Goal: Communication & Community: Share content

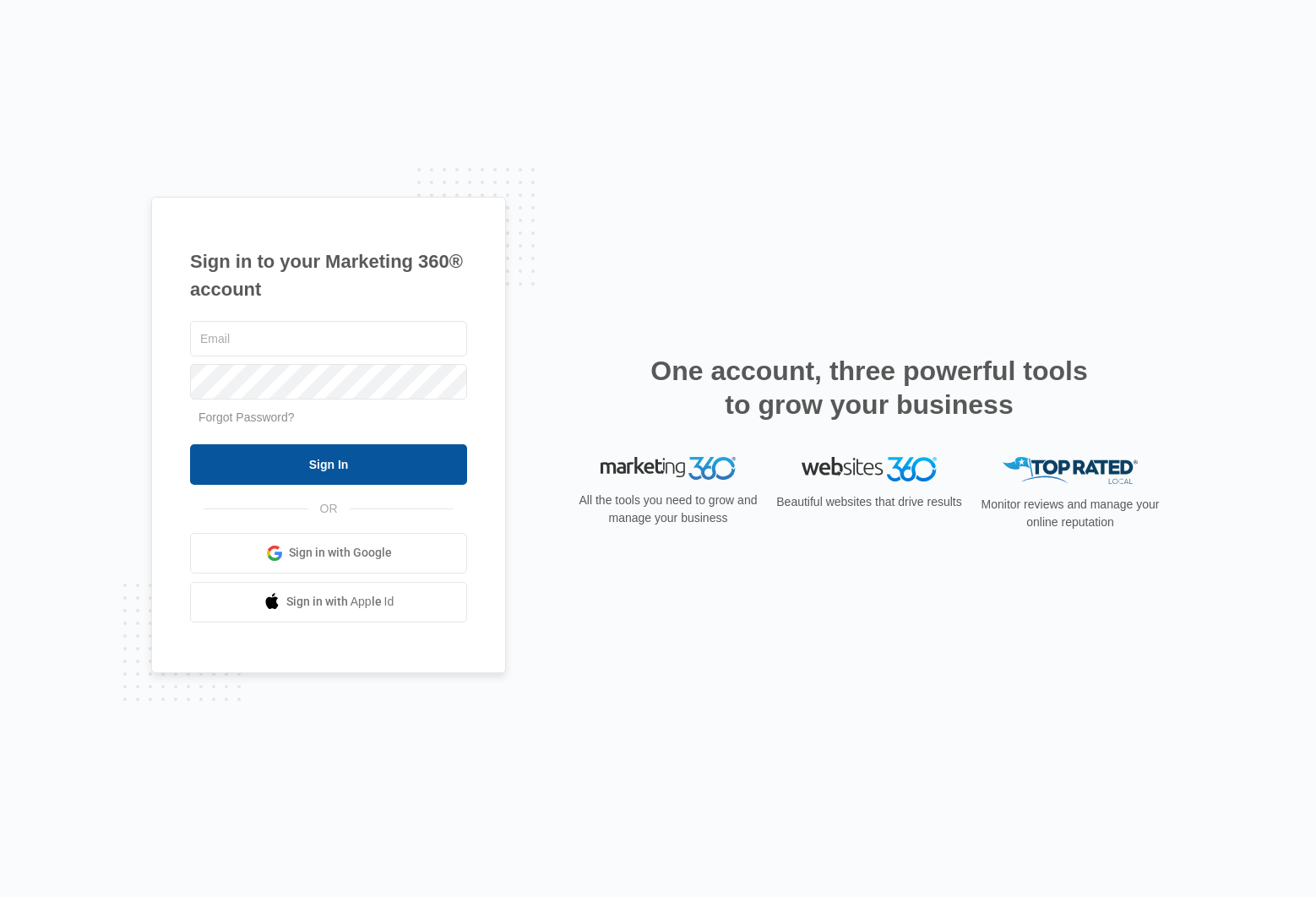
type input "[EMAIL_ADDRESS][PERSON_NAME][DOMAIN_NAME]"
click at [294, 471] on input "Sign In" at bounding box center [328, 465] width 277 height 41
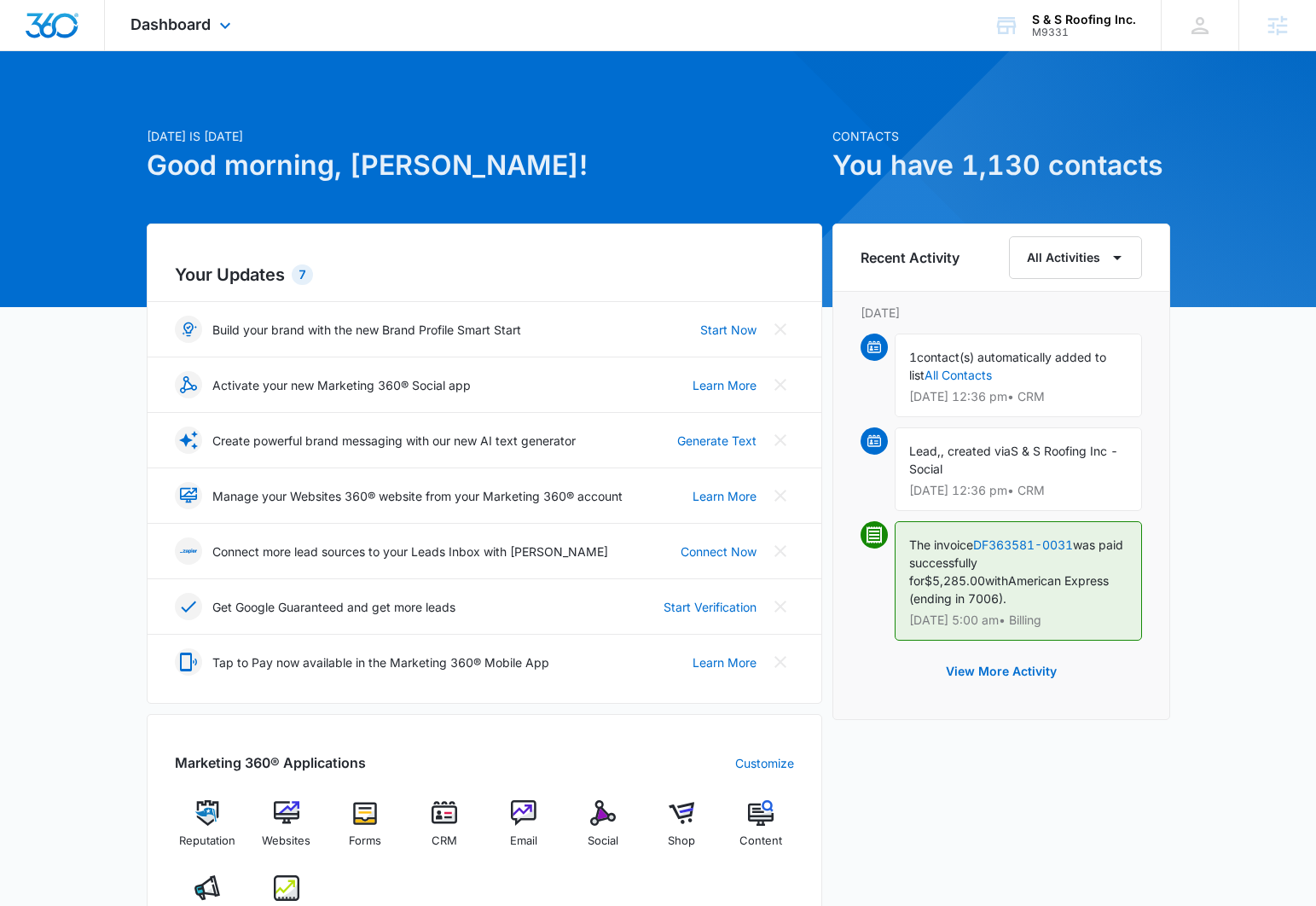
click at [182, 11] on div "Dashboard Apps Reputation Websites Forms CRM Email Social Shop Content Ads Inte…" at bounding box center [183, 25] width 156 height 50
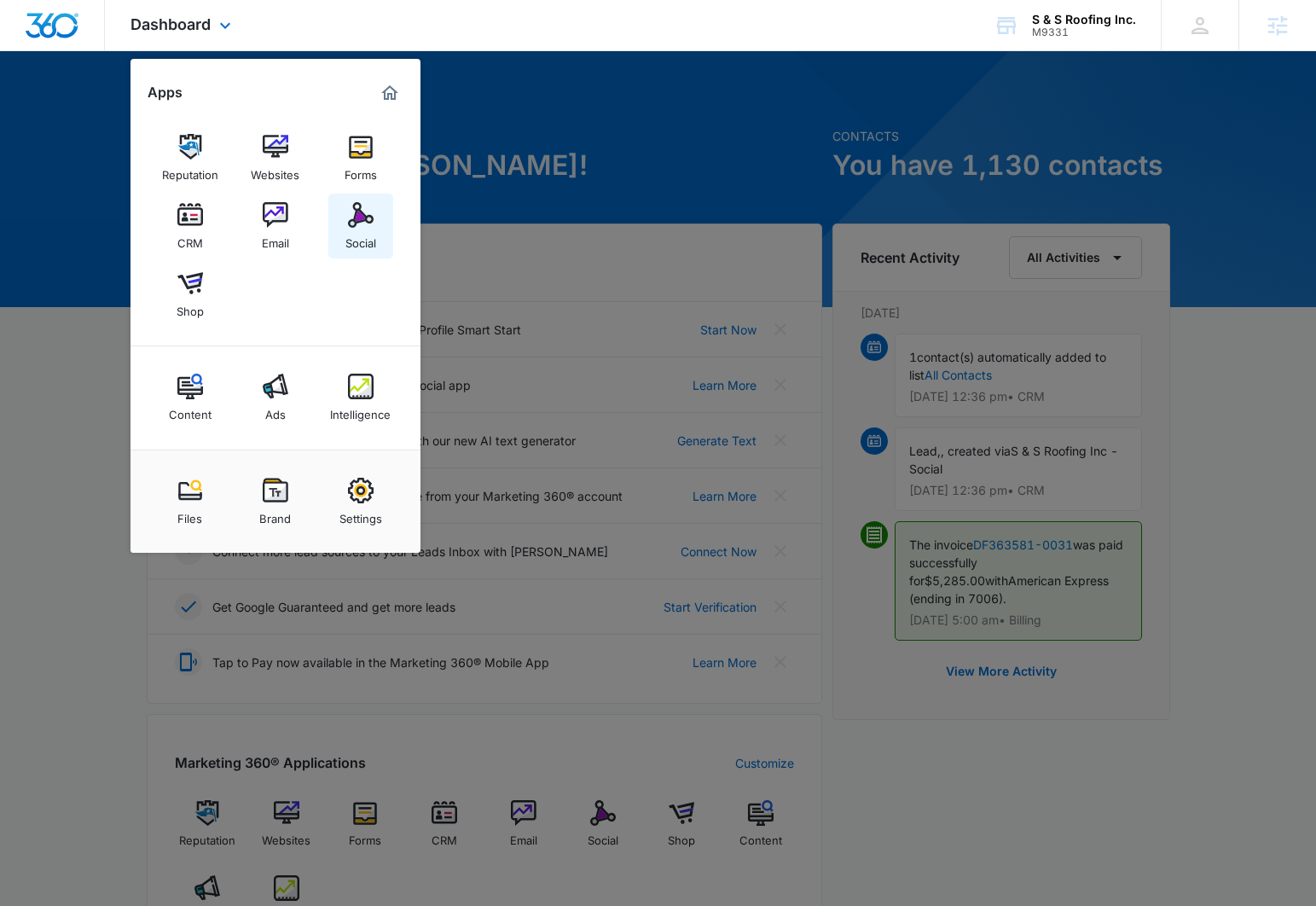
click at [367, 212] on img at bounding box center [360, 215] width 25 height 25
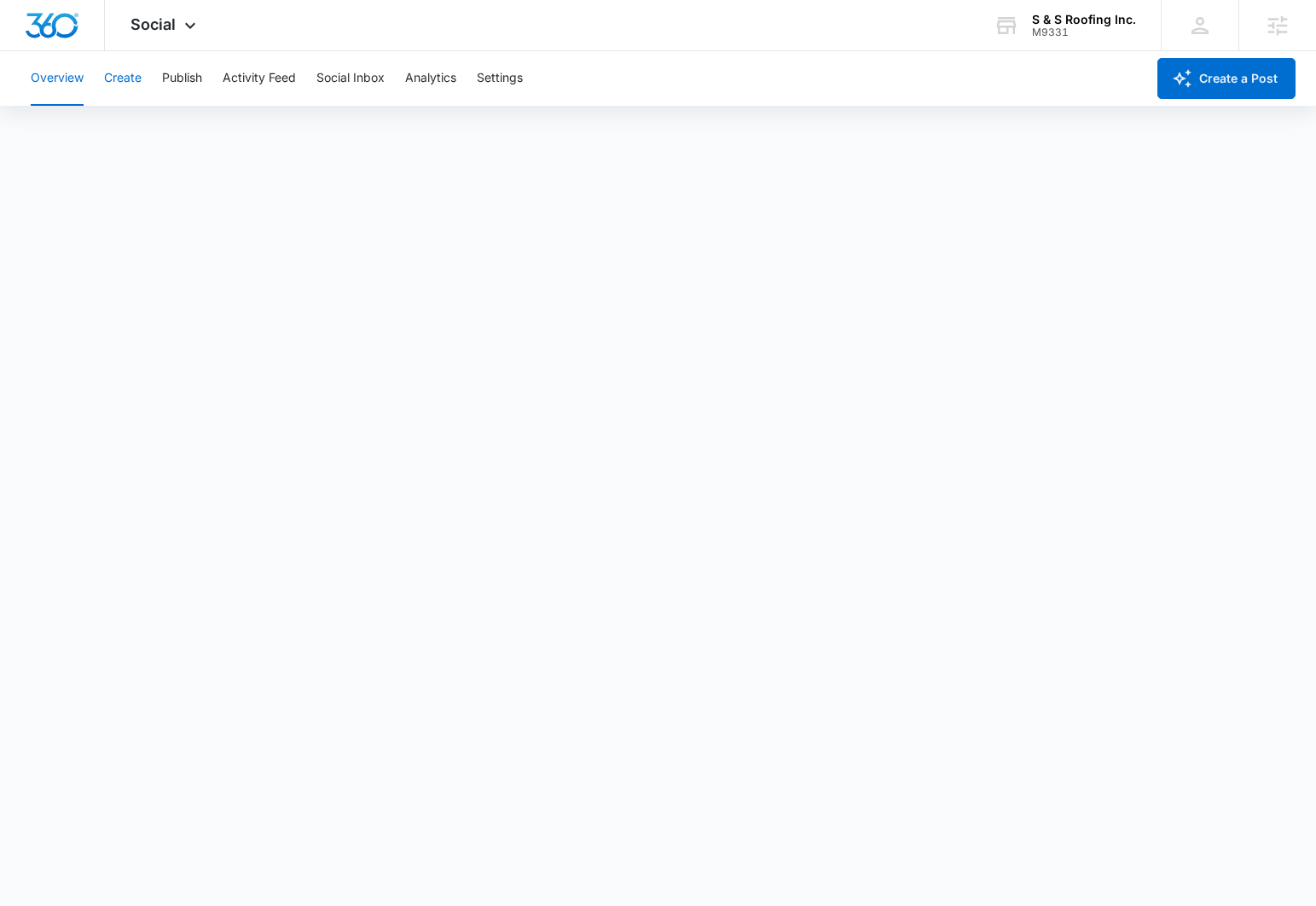
click at [110, 80] on button "Create" at bounding box center [123, 78] width 38 height 55
